Goal: Task Accomplishment & Management: Use online tool/utility

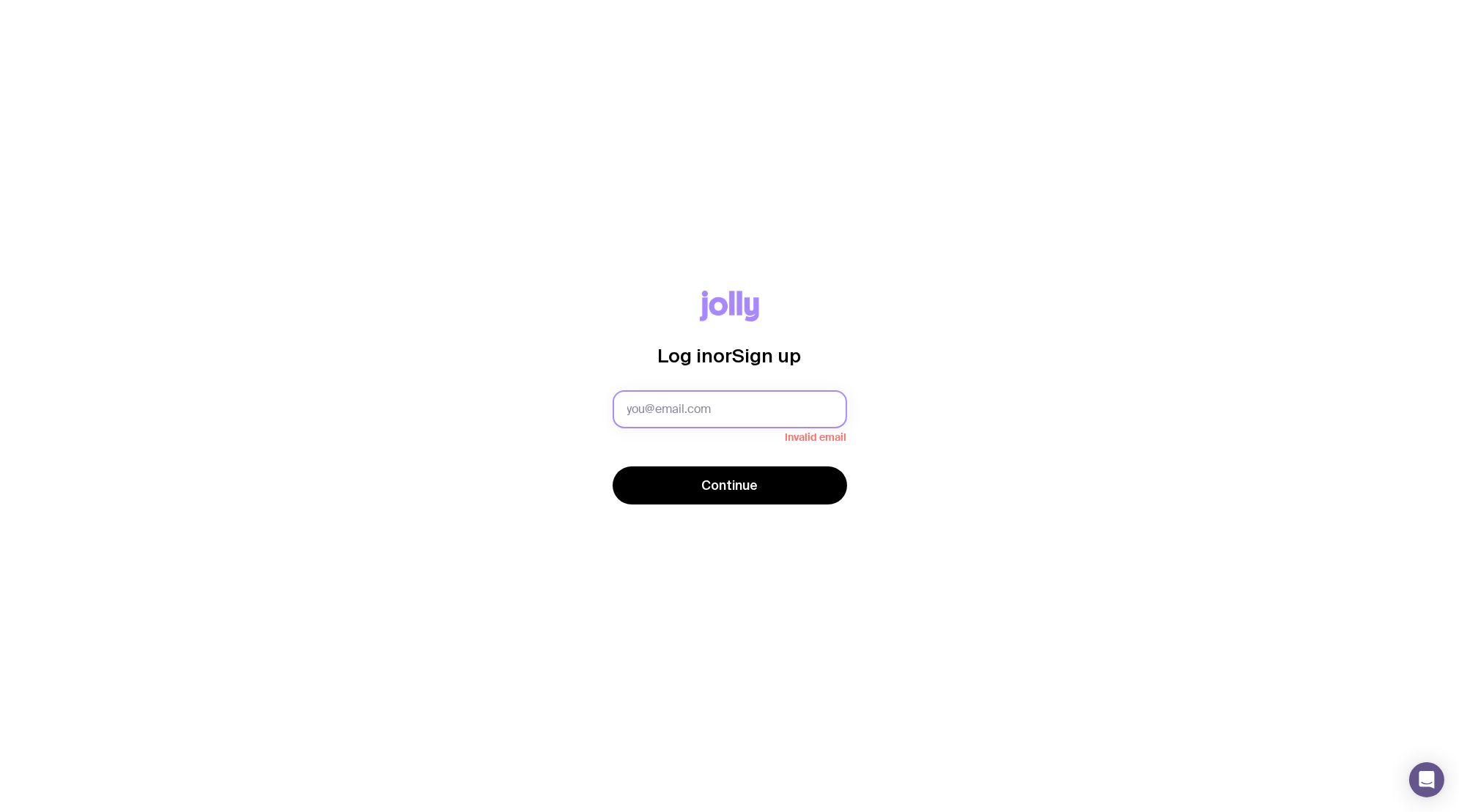
click at [661, 408] on input "text" at bounding box center [729, 409] width 235 height 38
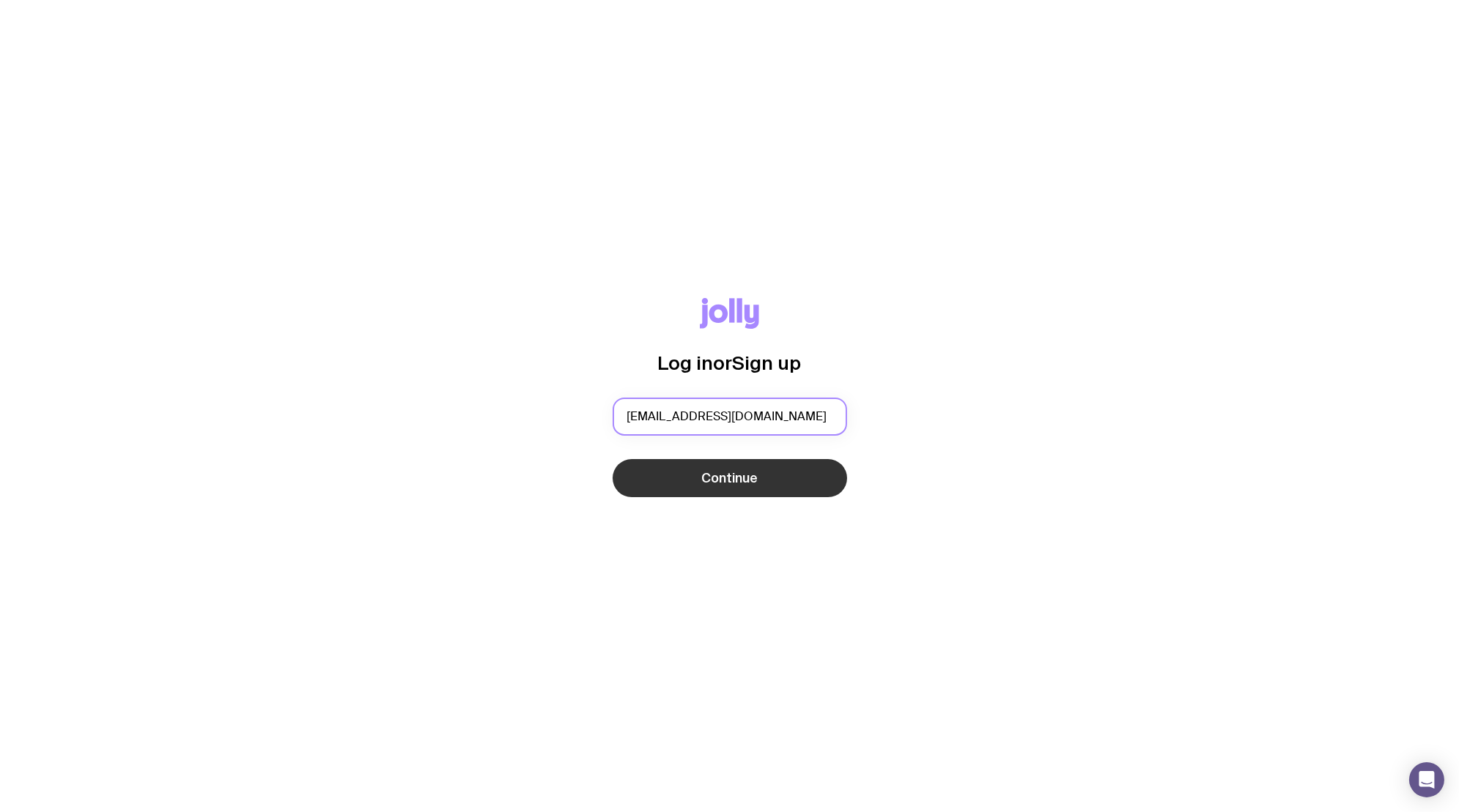
type input "[EMAIL_ADDRESS][DOMAIN_NAME]"
click at [739, 484] on span "Continue" at bounding box center [729, 478] width 57 height 18
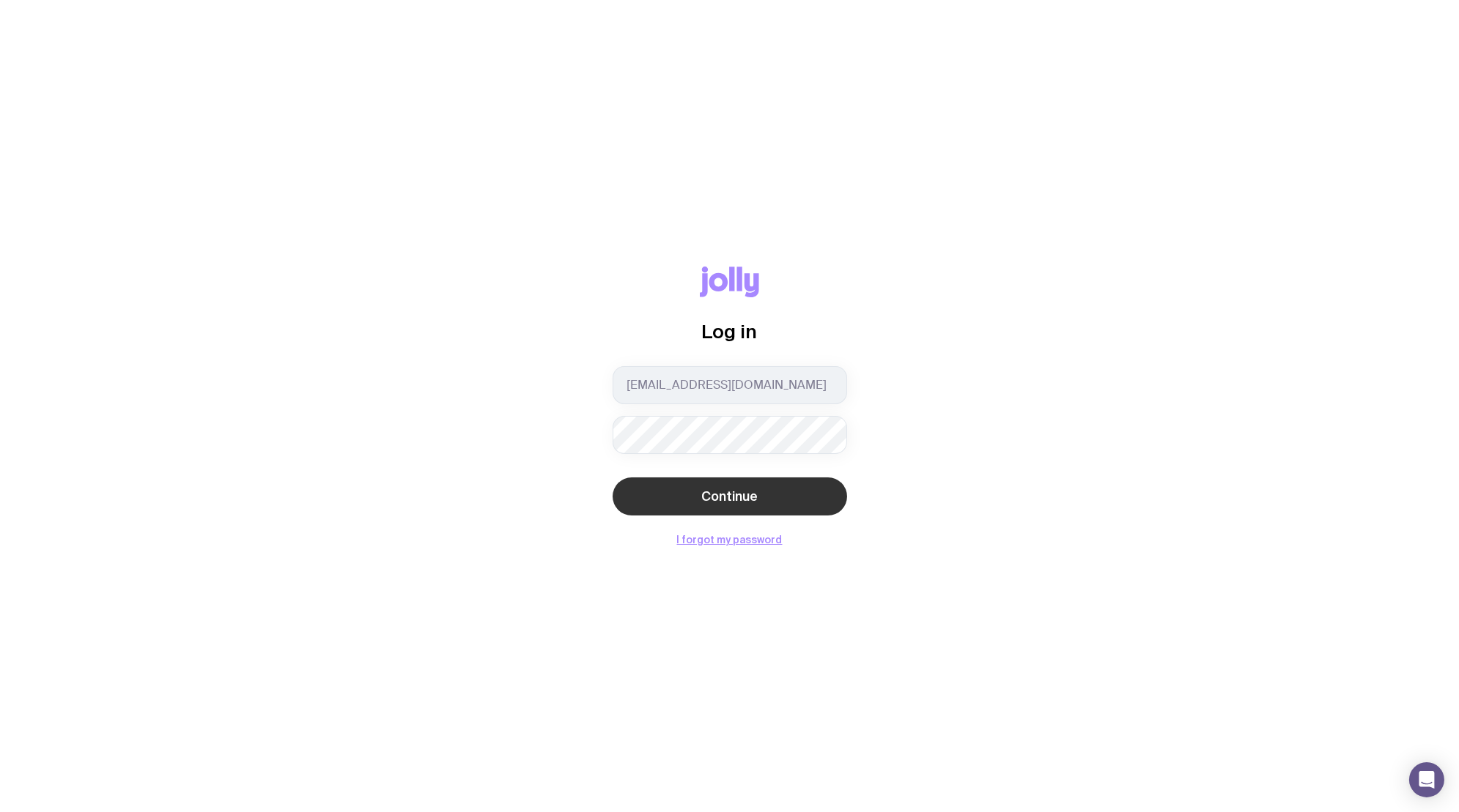
click at [637, 491] on button "Continue" at bounding box center [729, 496] width 235 height 38
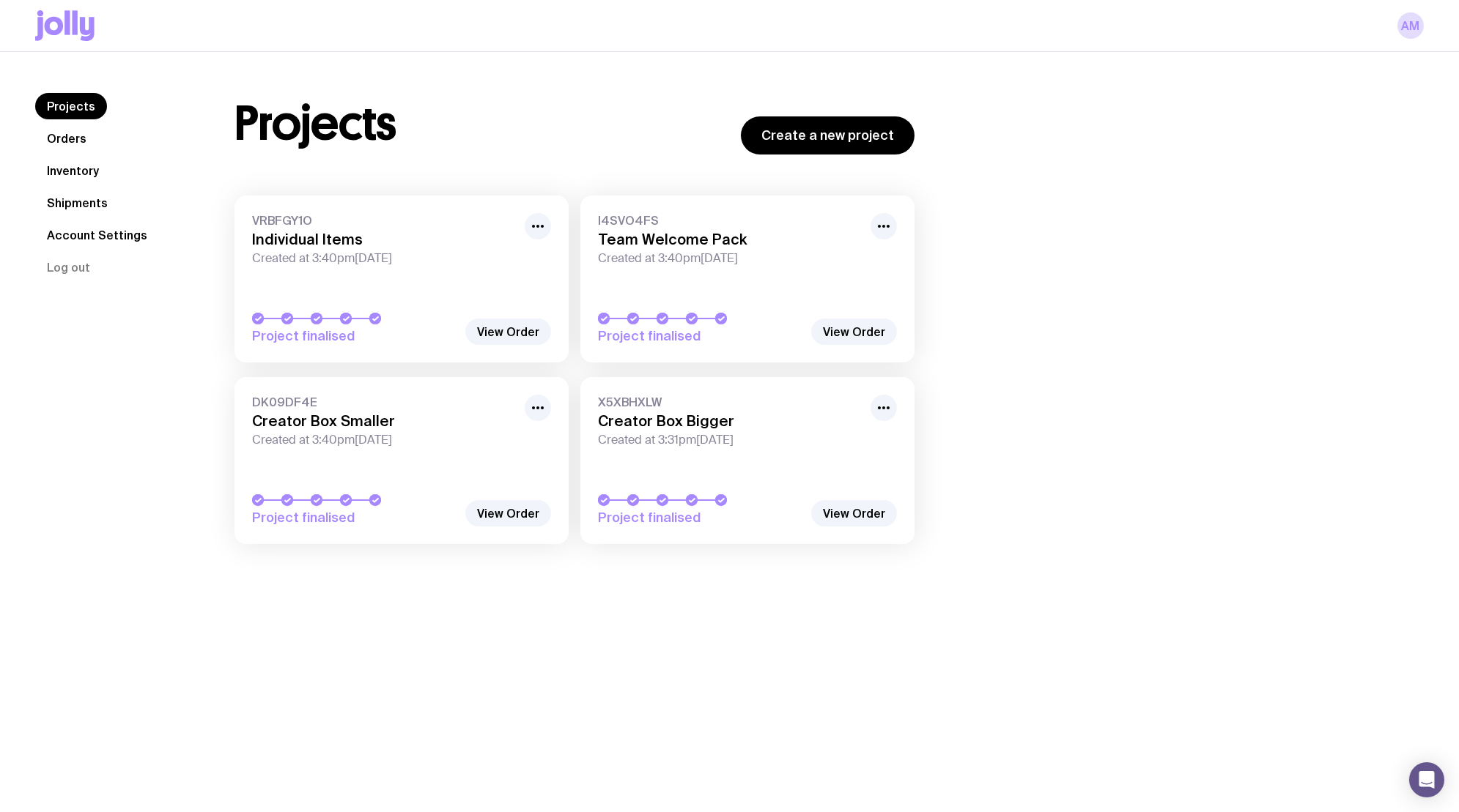
click at [65, 170] on link "Inventory" at bounding box center [73, 171] width 75 height 26
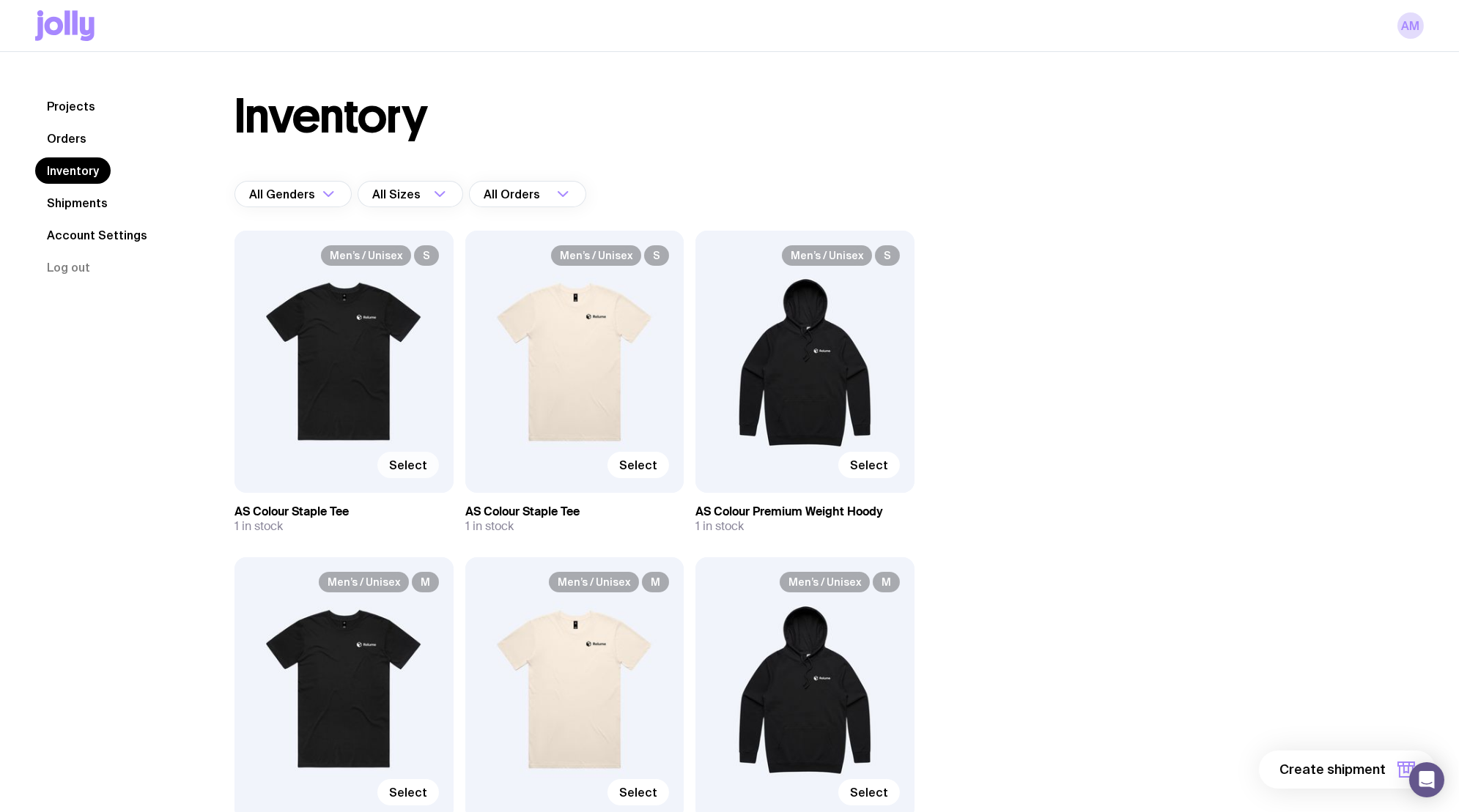
click at [404, 470] on span "Select" at bounding box center [407, 465] width 38 height 15
click at [0, 0] on input "Select" at bounding box center [0, 0] width 0 height 0
click at [404, 470] on span "Selected" at bounding box center [401, 465] width 53 height 15
click at [0, 0] on input "Selected" at bounding box center [0, 0] width 0 height 0
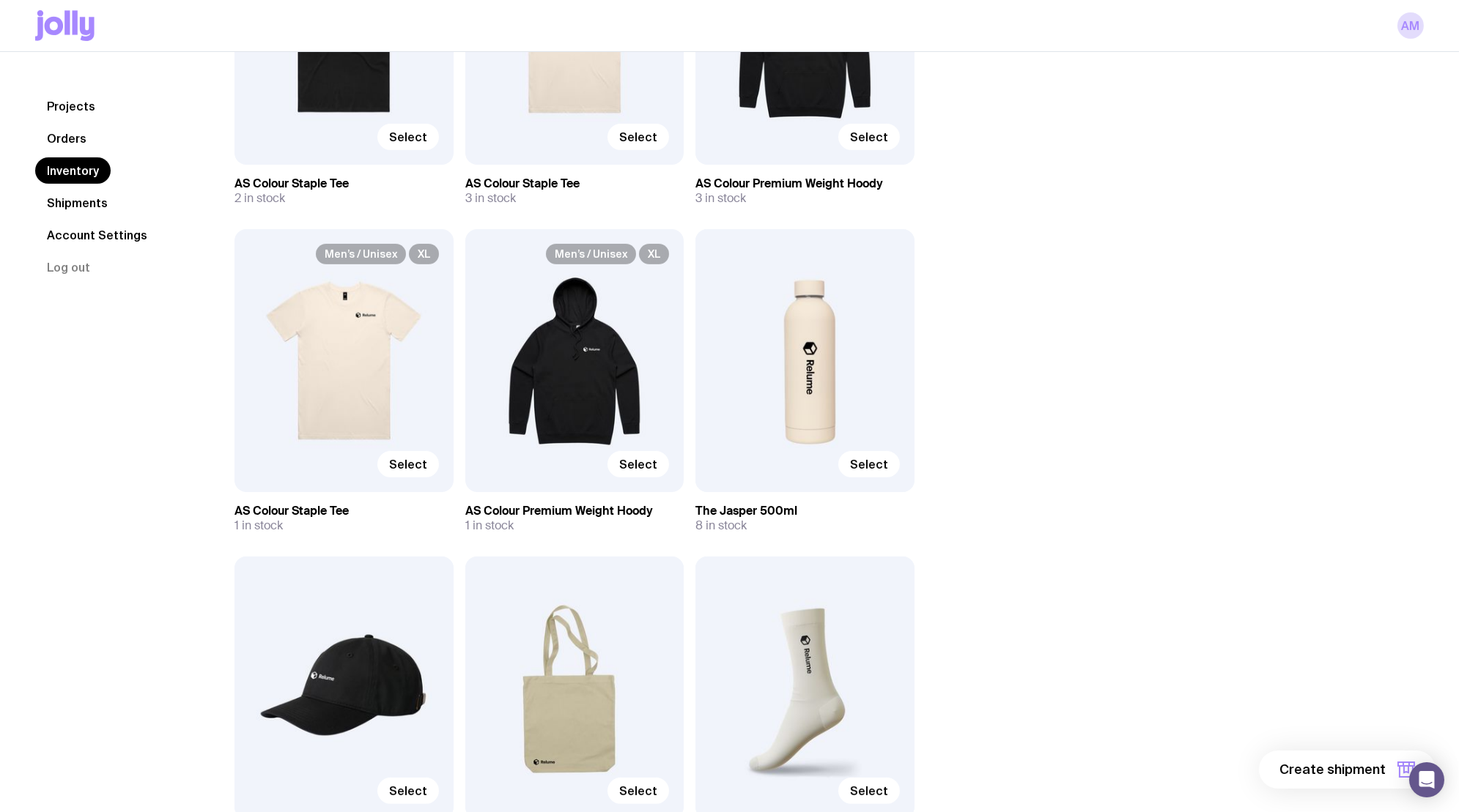
scroll to position [1783, 0]
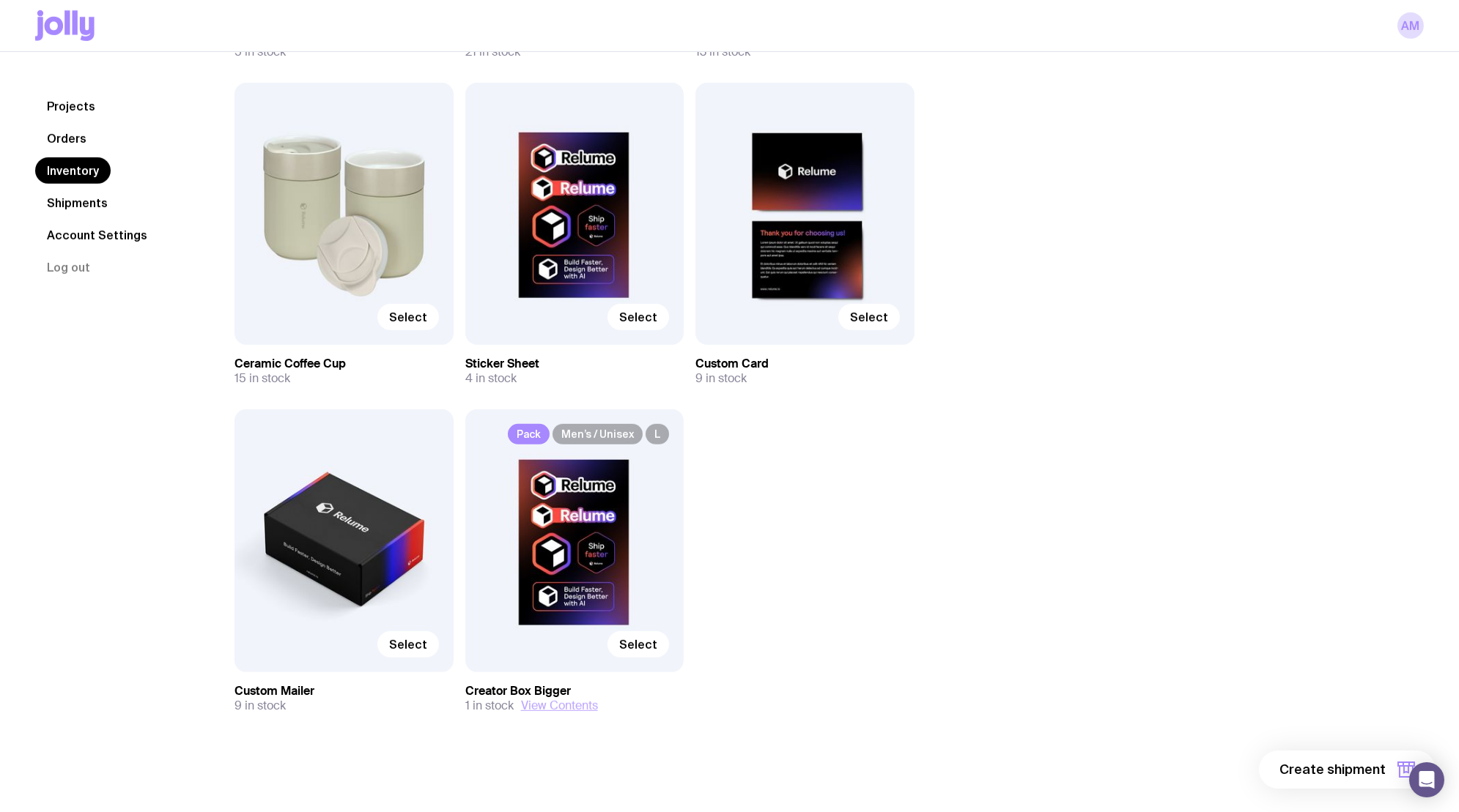
click at [553, 708] on button "View Contents" at bounding box center [559, 706] width 77 height 15
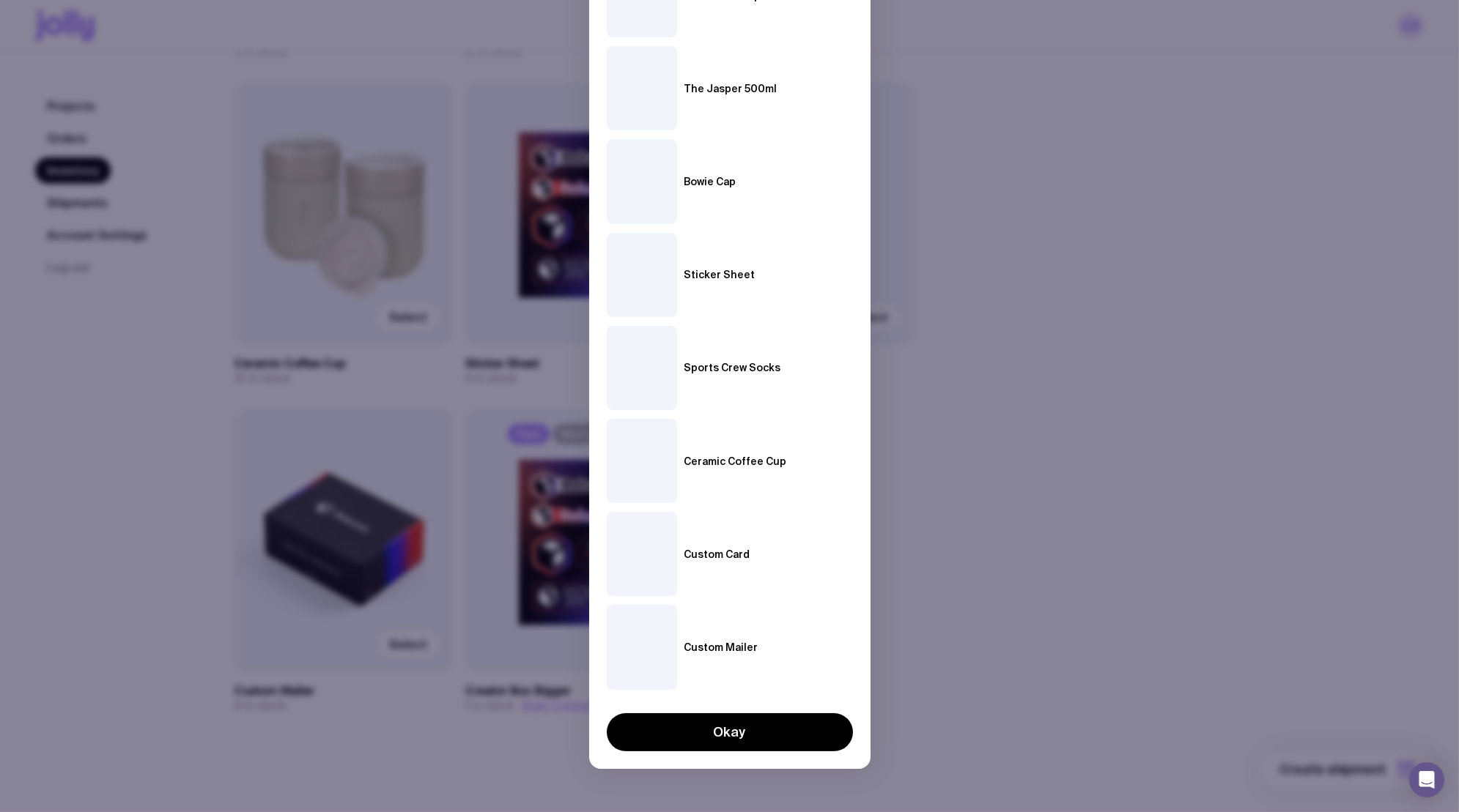
scroll to position [0, 0]
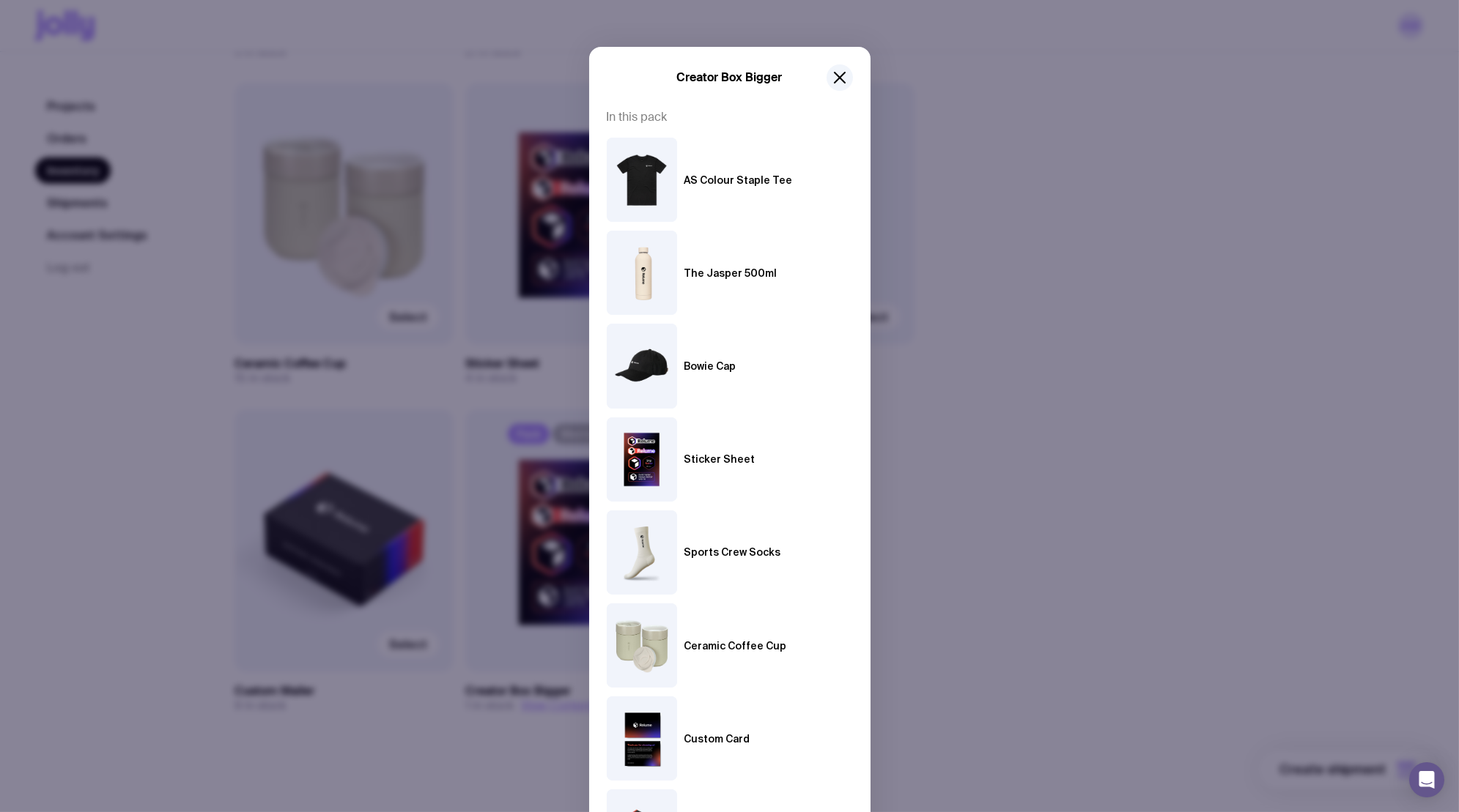
click at [1044, 439] on div "Creator Box Bigger In this pack AS Colour Staple Tee The Jasper 500ml Bowie Cap…" at bounding box center [729, 406] width 1459 height 812
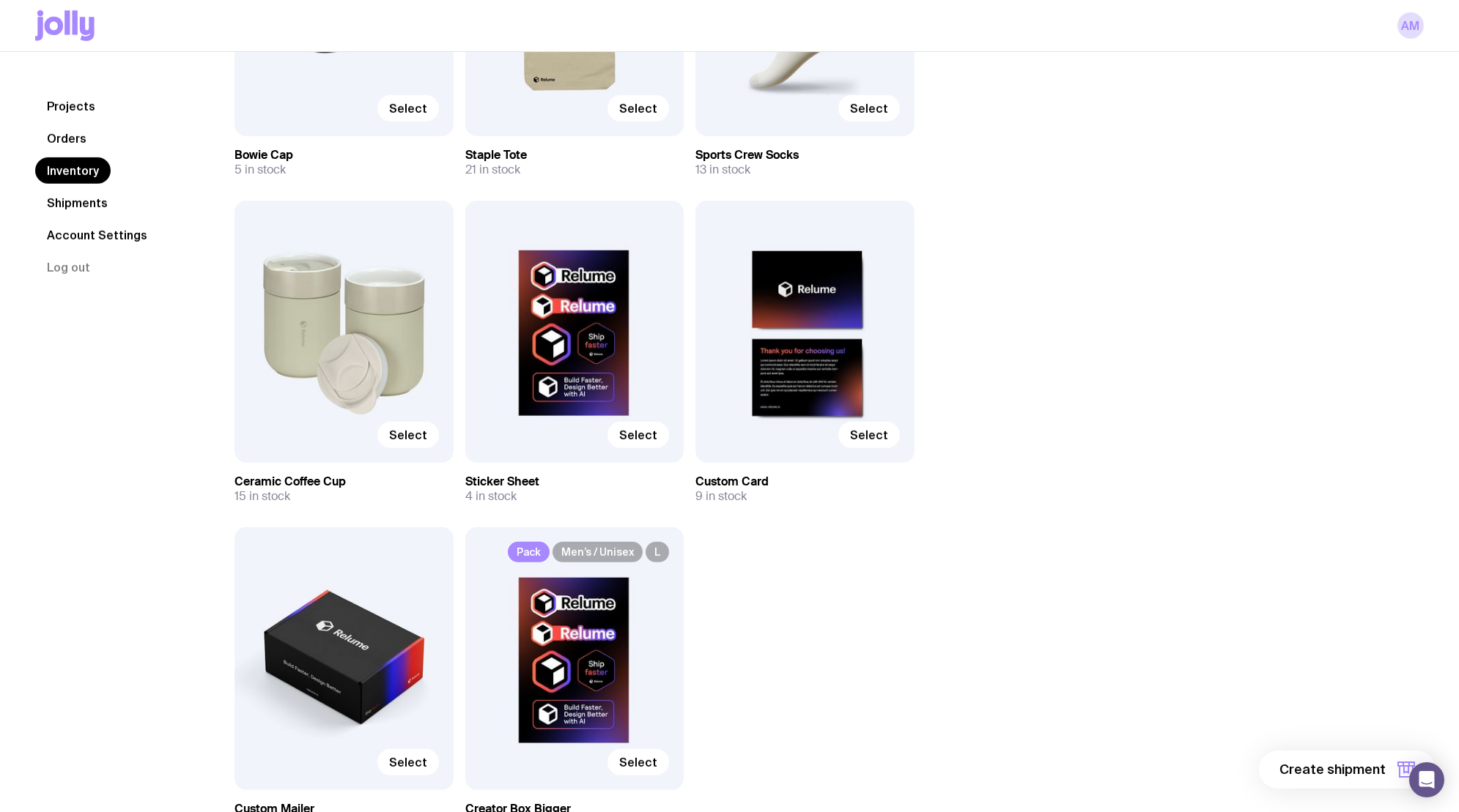
scroll to position [1783, 0]
